Goal: Information Seeking & Learning: Check status

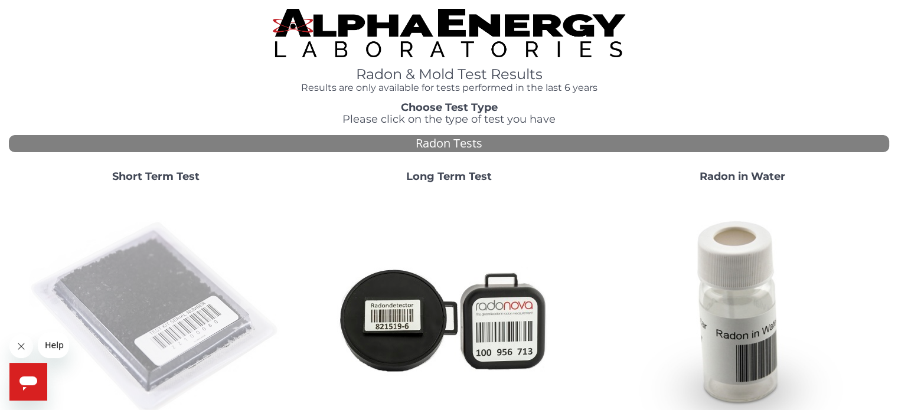
click at [95, 302] on img at bounding box center [156, 319] width 254 height 254
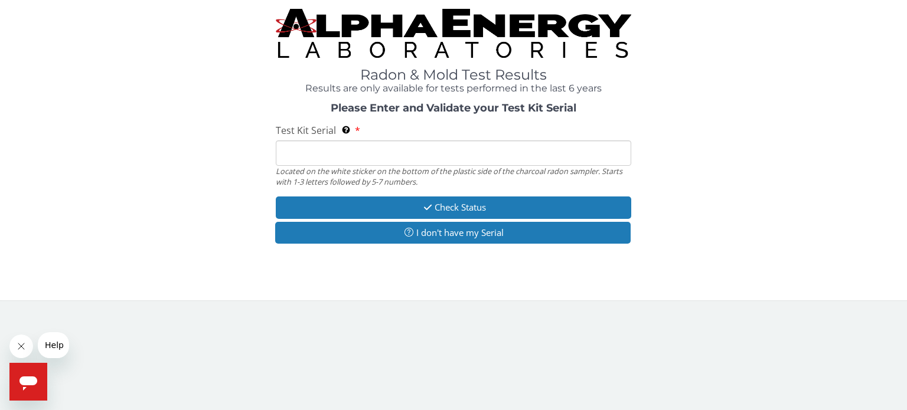
click at [306, 157] on input "Test Kit Serial Located on the white sticker on the bottom of the plastic side …" at bounding box center [453, 152] width 355 height 25
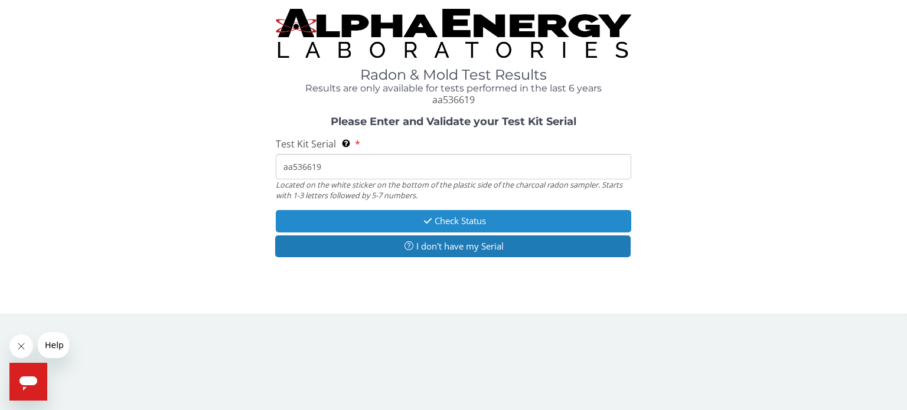
type input "aa536619"
click at [399, 221] on button "Check Status" at bounding box center [453, 221] width 355 height 22
